Goal: Find specific page/section: Find specific page/section

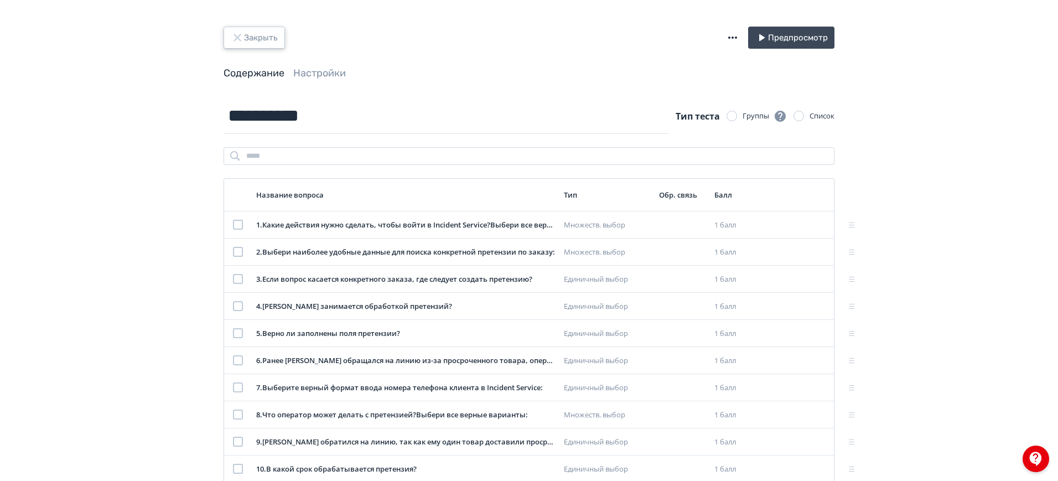
click at [269, 39] on button "Закрыть" at bounding box center [254, 38] width 61 height 22
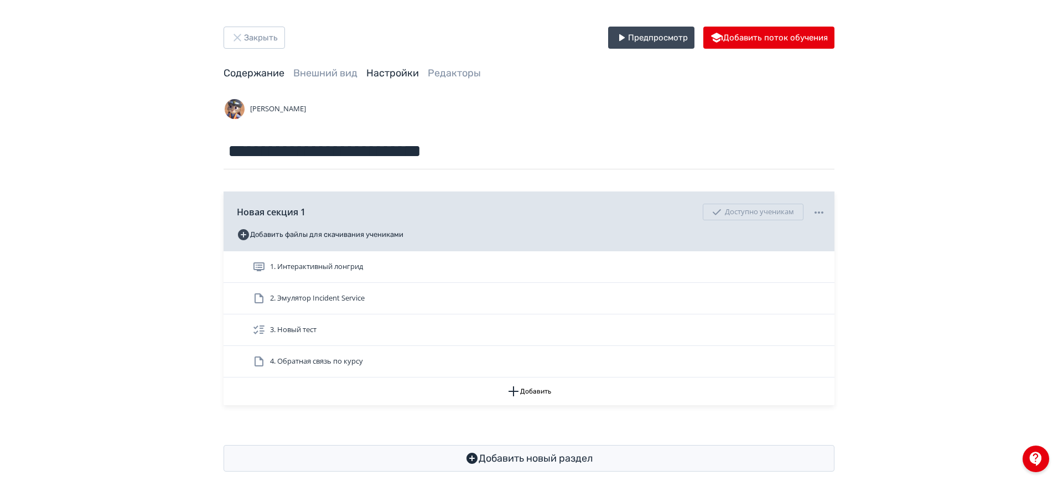
click at [401, 71] on link "Настройки" at bounding box center [392, 73] width 53 height 12
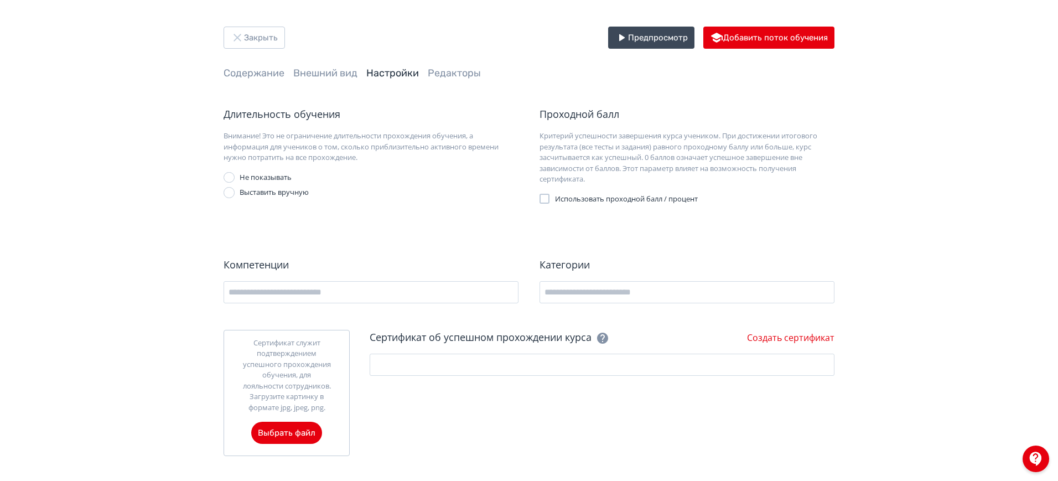
scroll to position [2, 0]
click at [265, 22] on div "Закрыть Предпросмотр Добавить поток обучения Содержание Внешний вид Настройки Р…" at bounding box center [529, 239] width 1058 height 483
click at [268, 30] on button "Закрыть" at bounding box center [254, 36] width 61 height 22
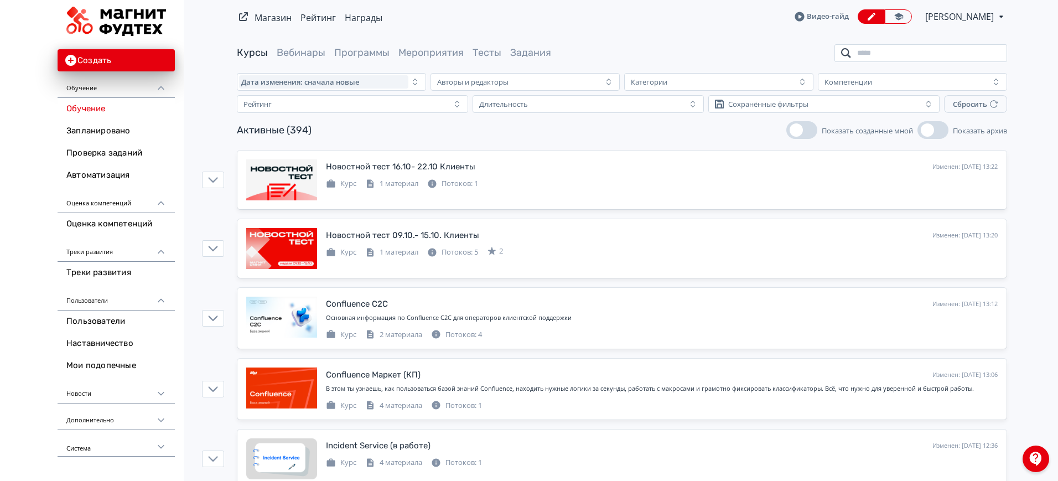
click at [862, 54] on input "search" at bounding box center [920, 53] width 173 height 18
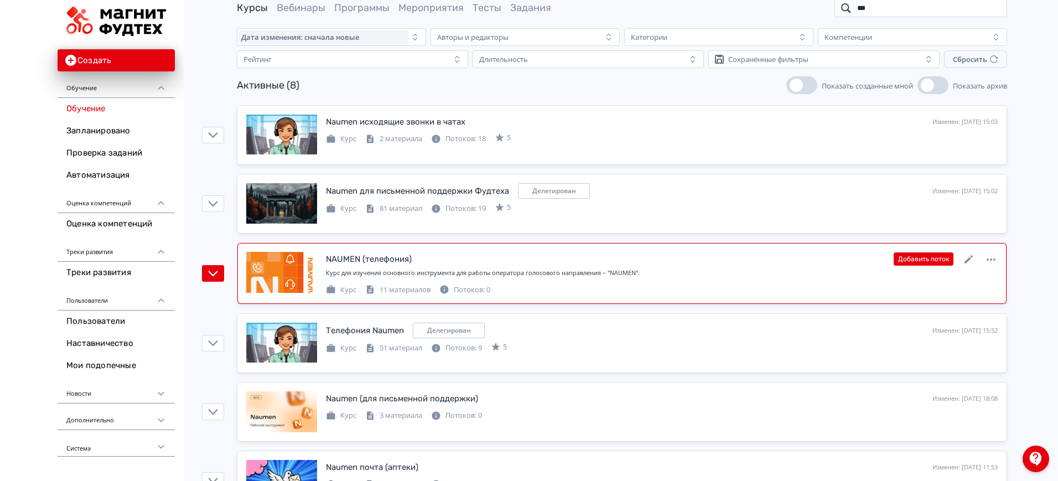
scroll to position [69, 0]
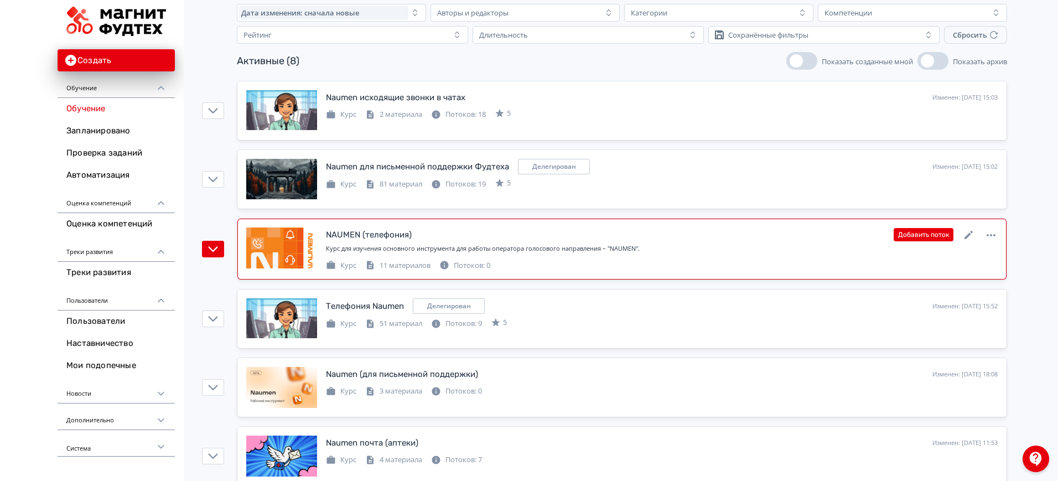
type input "***"
click at [679, 258] on div "Курс 11 материалов Потоков: 0" at bounding box center [662, 264] width 672 height 13
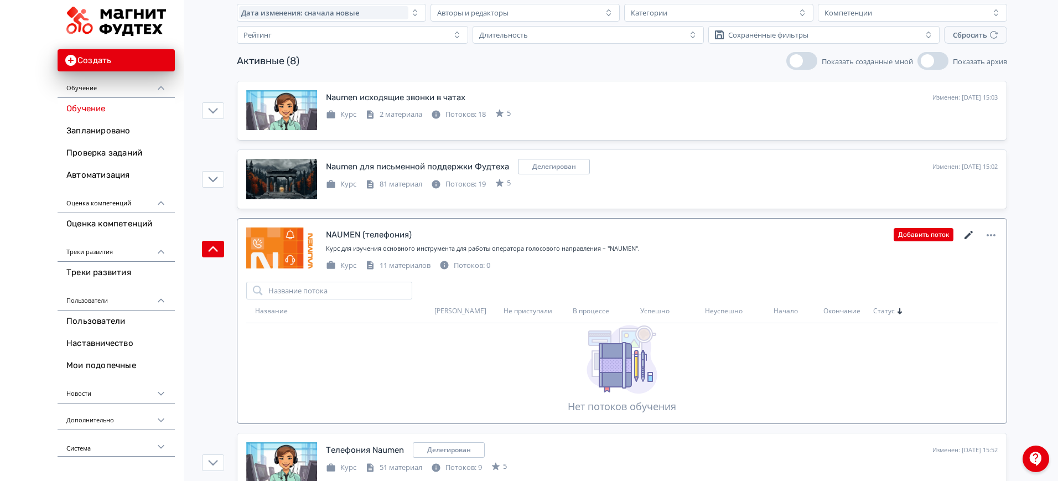
click at [966, 235] on icon at bounding box center [968, 235] width 13 height 13
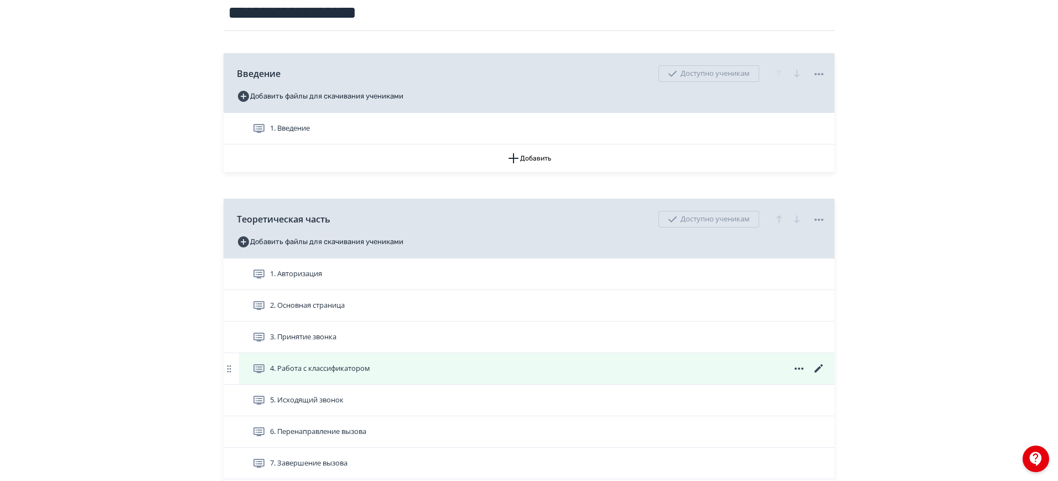
scroll to position [69, 0]
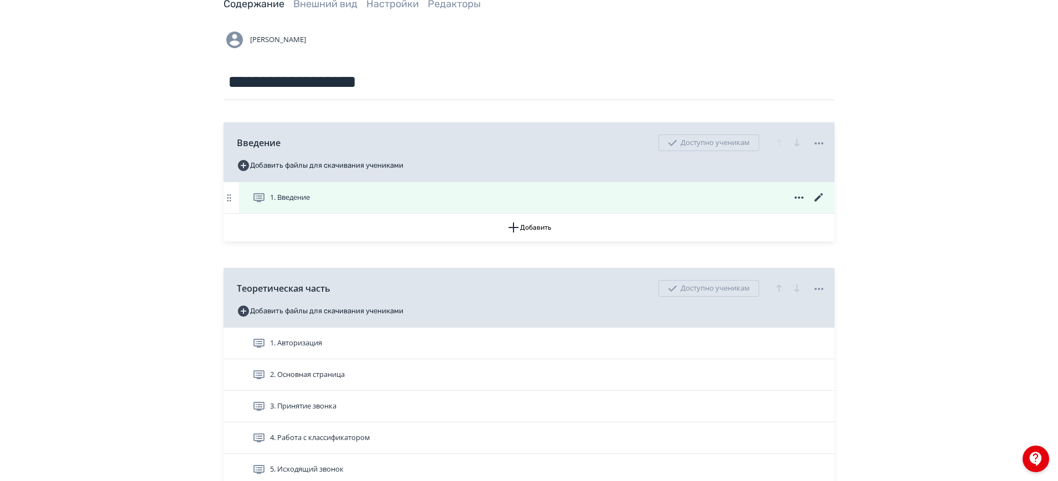
click at [823, 195] on icon at bounding box center [818, 197] width 13 height 13
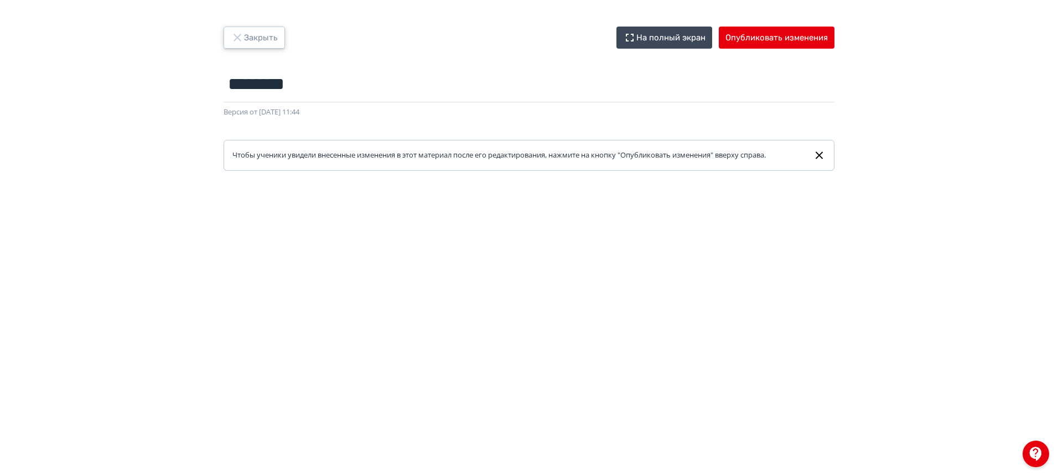
click at [261, 36] on button "Закрыть" at bounding box center [254, 38] width 61 height 22
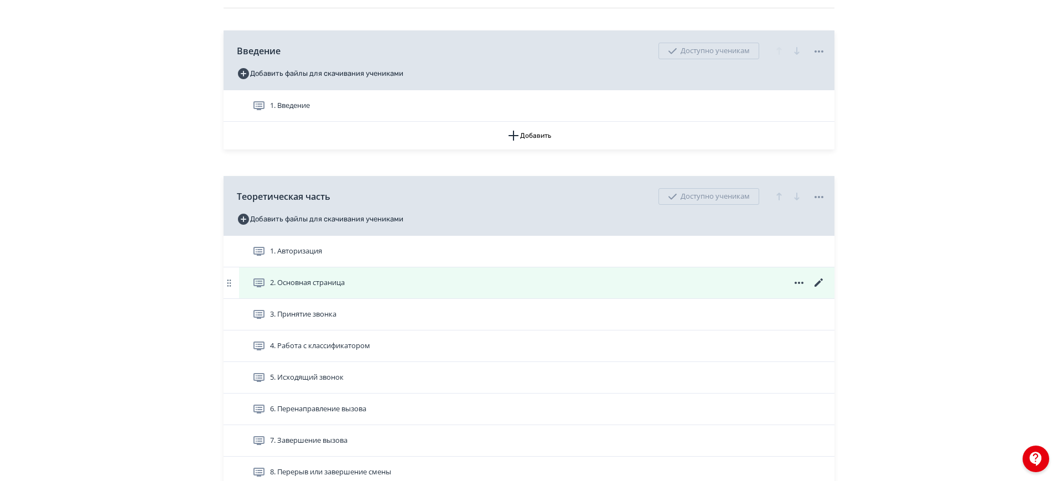
scroll to position [208, 0]
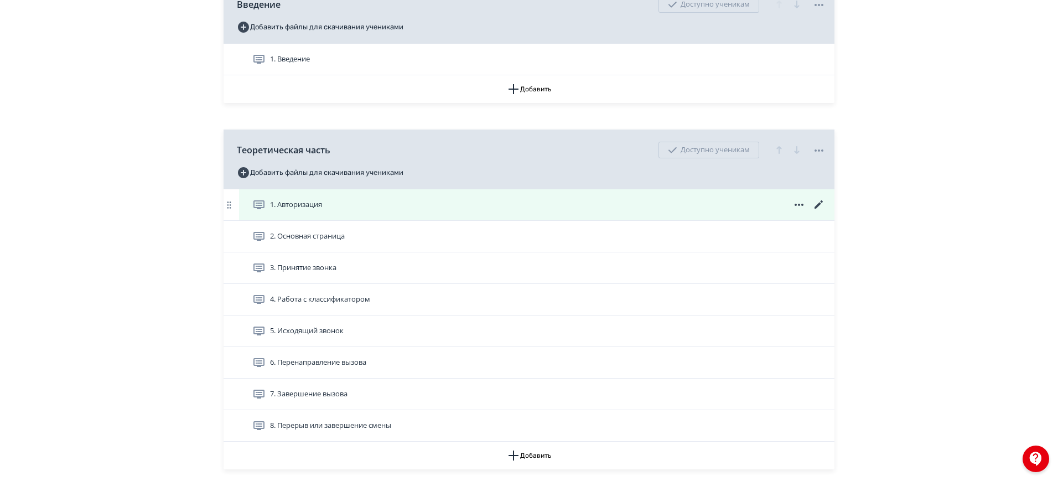
click at [818, 206] on icon at bounding box center [819, 204] width 8 height 8
